Goal: Task Accomplishment & Management: Use online tool/utility

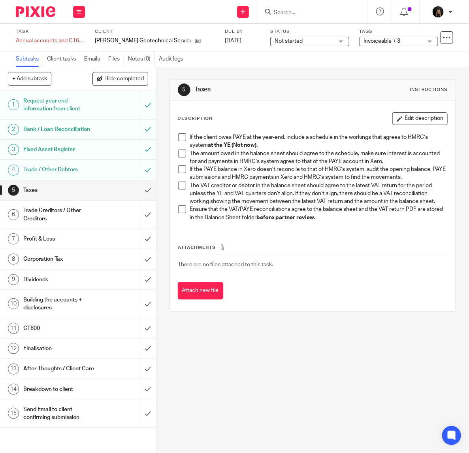
click at [407, 374] on div "5 Taxes Instructions Description Edit description If the client owes PAYE at th…" at bounding box center [313, 260] width 313 height 386
click at [38, 11] on img at bounding box center [36, 11] width 40 height 11
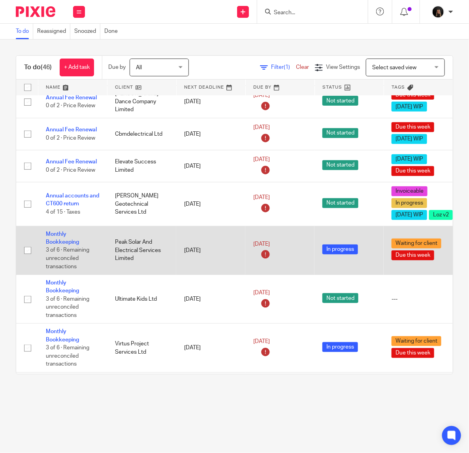
scroll to position [132, 0]
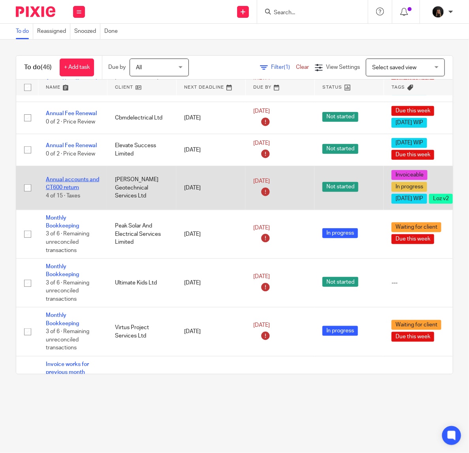
click at [76, 187] on link "Annual accounts and CT600 return" at bounding box center [72, 183] width 53 height 13
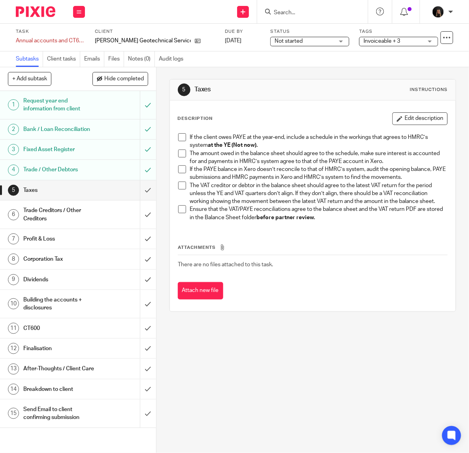
click at [247, 359] on div "5 Taxes Instructions Description Edit description If the client owes PAYE at th…" at bounding box center [313, 260] width 313 height 386
click at [180, 136] on span at bounding box center [182, 137] width 8 height 8
click at [178, 155] on span at bounding box center [182, 153] width 8 height 8
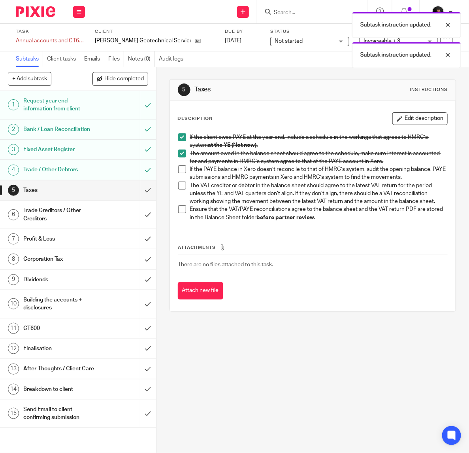
click at [179, 170] on span at bounding box center [182, 169] width 8 height 8
click at [179, 188] on span at bounding box center [182, 186] width 8 height 8
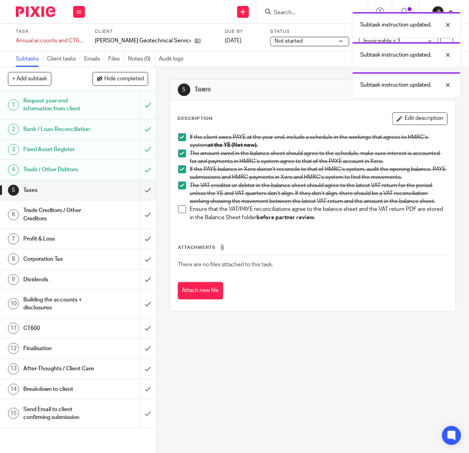
click at [174, 217] on div "If the client owes PAYE at the year-end, include a schedule in the workings tha…" at bounding box center [312, 178] width 277 height 98
click at [179, 213] on span at bounding box center [182, 209] width 8 height 8
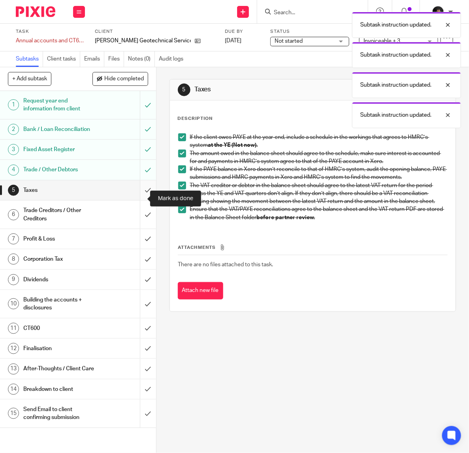
click at [138, 197] on input "submit" at bounding box center [78, 190] width 156 height 20
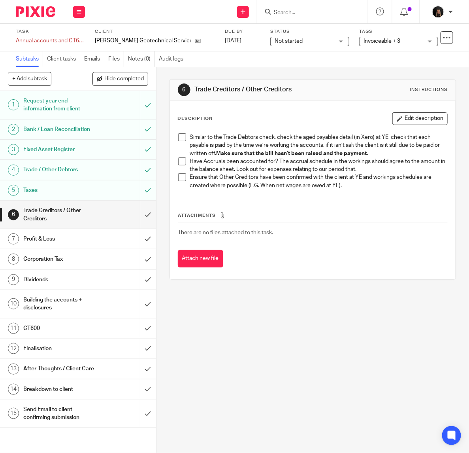
click at [431, 365] on div "6 Trade Creditors / Other Creditors Instructions Description Edit description S…" at bounding box center [313, 260] width 313 height 386
click at [182, 139] on span at bounding box center [182, 137] width 8 height 8
click at [180, 157] on span at bounding box center [182, 161] width 8 height 8
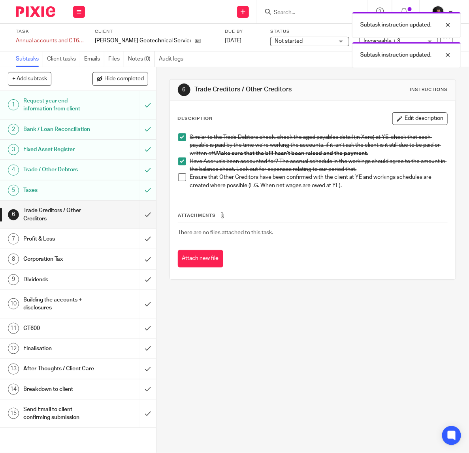
click at [180, 177] on span at bounding box center [182, 177] width 8 height 8
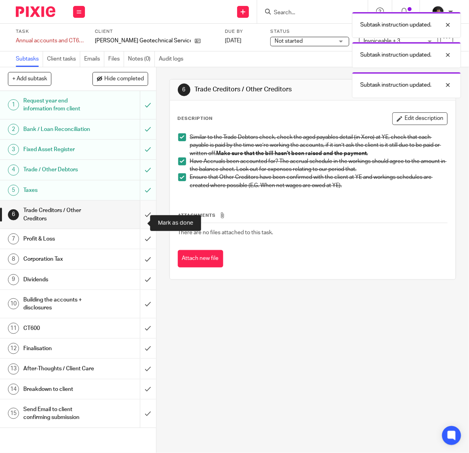
click at [138, 224] on input "submit" at bounding box center [78, 214] width 156 height 28
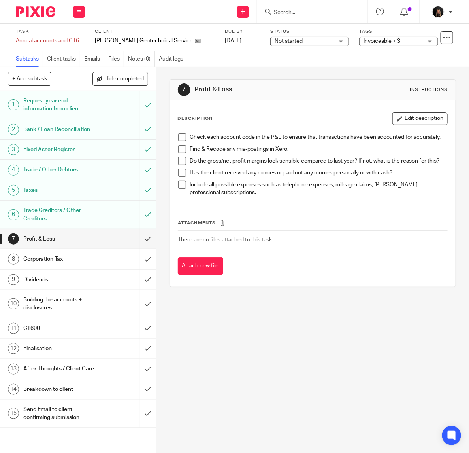
click at [299, 343] on div "7 Profit & Loss Instructions Description Edit description Check each account co…" at bounding box center [313, 260] width 313 height 386
click at [275, 308] on div "7 Profit & Loss Instructions Description Edit description Check each account co…" at bounding box center [313, 260] width 313 height 386
click at [135, 244] on input "submit" at bounding box center [78, 239] width 156 height 20
click at [186, 135] on li "Check each account code in the P&L to ensure that transactions have been accoun…" at bounding box center [312, 139] width 269 height 12
click at [185, 140] on li "Check each account code in the P&L to ensure that transactions have been accoun…" at bounding box center [312, 139] width 269 height 12
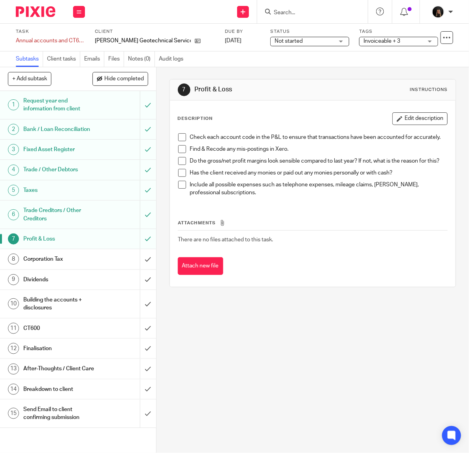
click at [183, 137] on li "Check each account code in the P&L to ensure that transactions have been accoun…" at bounding box center [312, 139] width 269 height 12
click at [181, 145] on li "Check each account code in the P&L to ensure that transactions have been accoun…" at bounding box center [312, 139] width 269 height 12
click at [178, 153] on span at bounding box center [182, 149] width 8 height 8
click at [178, 136] on span at bounding box center [182, 137] width 8 height 8
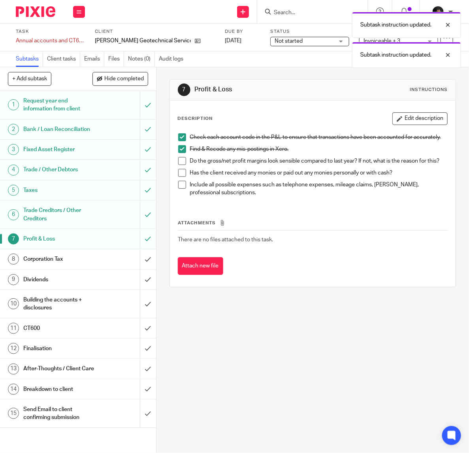
click at [178, 169] on li "Do the gross/net profit margins look sensible compared to last year? If not, wh…" at bounding box center [312, 163] width 269 height 12
click at [180, 163] on span at bounding box center [182, 161] width 8 height 8
click at [182, 177] on span at bounding box center [182, 173] width 8 height 8
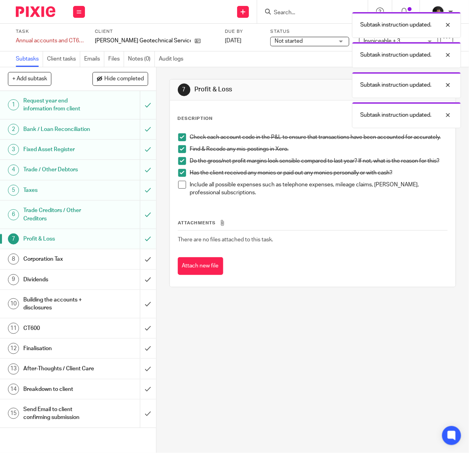
click at [183, 189] on span at bounding box center [182, 185] width 8 height 8
click at [93, 265] on div "Corporation Tax" at bounding box center [77, 259] width 109 height 12
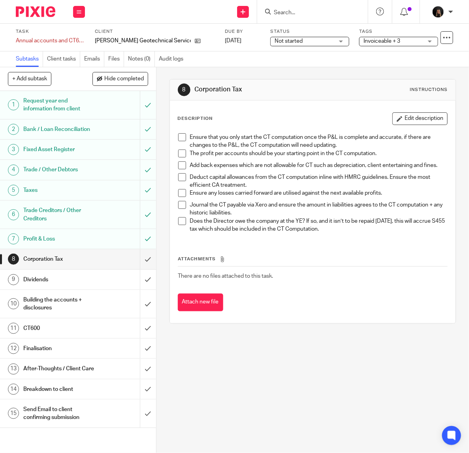
click at [179, 136] on span at bounding box center [182, 137] width 8 height 8
click at [181, 154] on span at bounding box center [182, 153] width 8 height 8
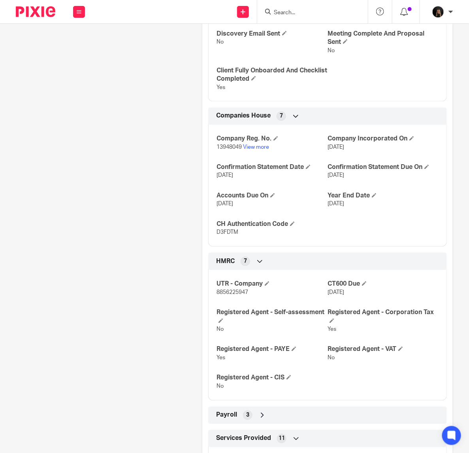
scroll to position [395, 0]
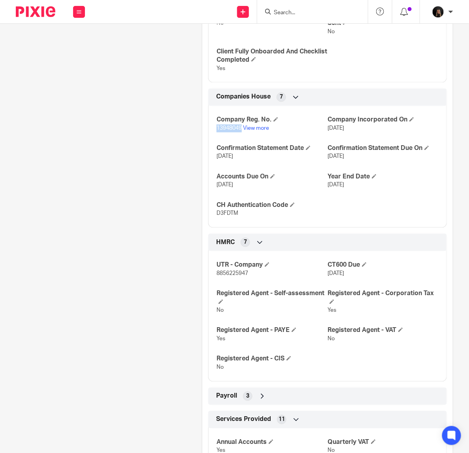
drag, startPoint x: 214, startPoint y: 128, endPoint x: 239, endPoint y: 130, distance: 25.4
click at [239, 130] on span "13948049" at bounding box center [229, 129] width 25 height 6
copy span "13948049"
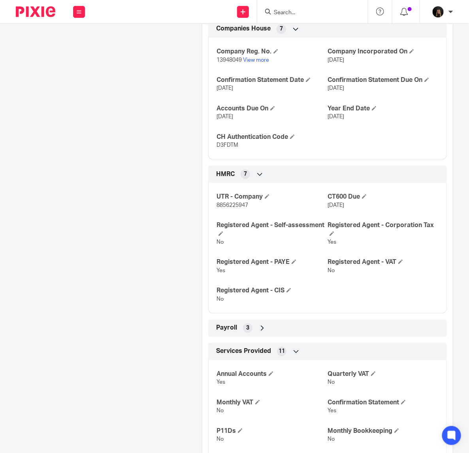
click at [298, 350] on div "Services Provided 11" at bounding box center [327, 351] width 227 height 13
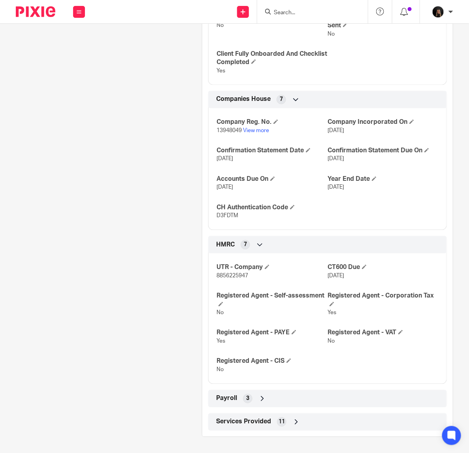
scroll to position [0, 0]
